Goal: Browse casually: Explore the website without a specific task or goal

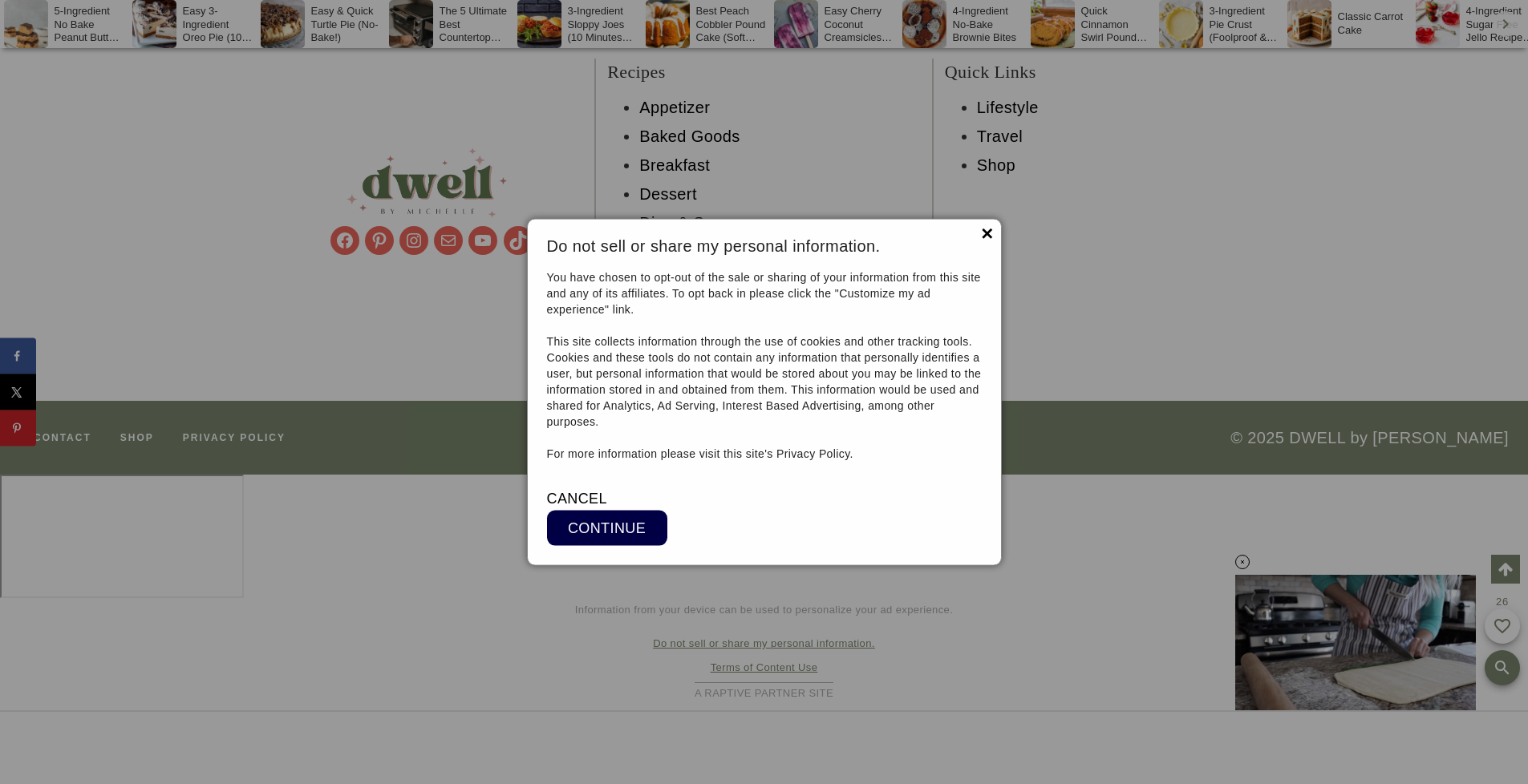
scroll to position [14659, 0]
